Goal: Find contact information: Obtain details needed to contact an individual or organization

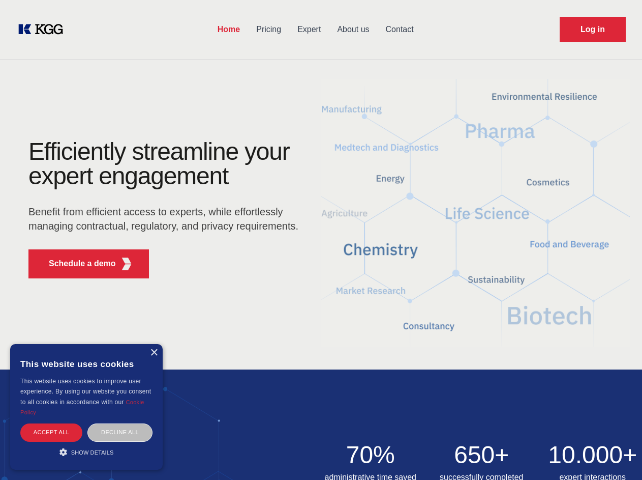
click at [321, 240] on div "Efficiently streamline your expert engagement Benefit from efficient access to …" at bounding box center [166, 212] width 309 height 147
click at [76, 263] on p "Schedule a demo" at bounding box center [82, 263] width 67 height 12
click at [154, 352] on div "× This website uses cookies This website uses cookies to improve user experienc…" at bounding box center [86, 407] width 153 height 126
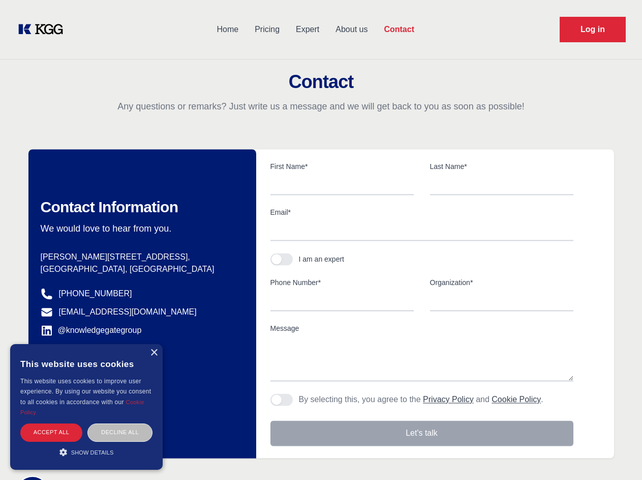
click at [51, 432] on div "Accept all" at bounding box center [51, 432] width 62 height 18
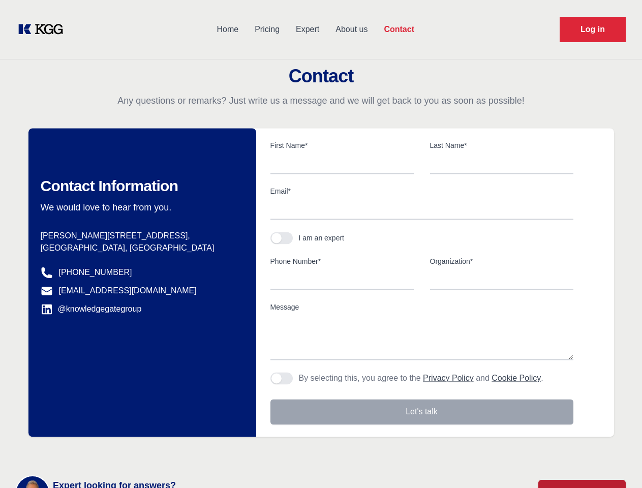
click at [120, 432] on div "Contact Information We would love to hear from you. Postal address [PERSON_NAME…" at bounding box center [142, 282] width 228 height 309
click at [86, 452] on main "Contact Any questions or remarks? Just write us a message and we will get back …" at bounding box center [321, 264] width 642 height 529
